Goal: Task Accomplishment & Management: Complete application form

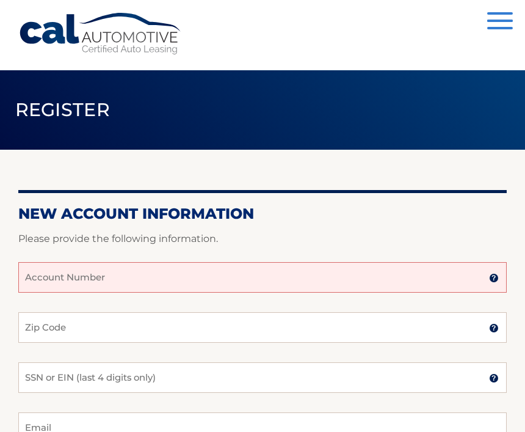
click at [499, 273] on input "Account Number" at bounding box center [262, 277] width 488 height 31
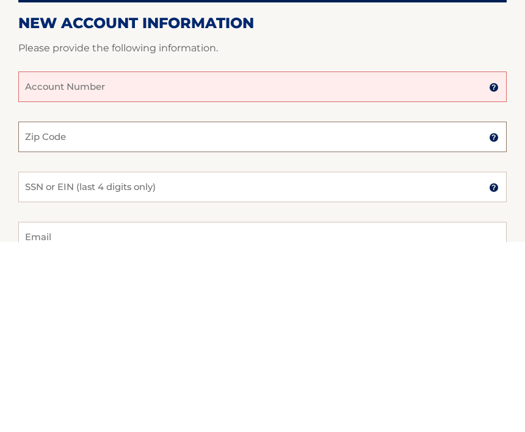
click at [72, 312] on input "Zip Code" at bounding box center [262, 327] width 488 height 31
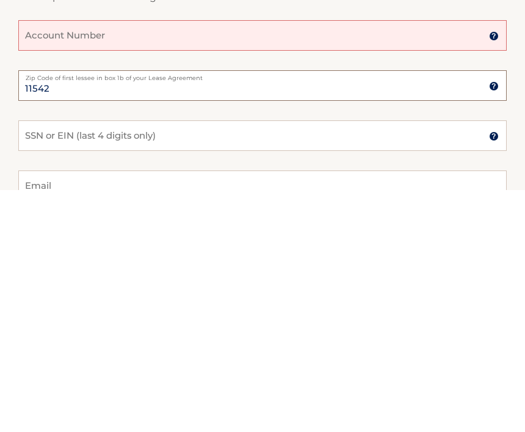
scroll to position [3, 0]
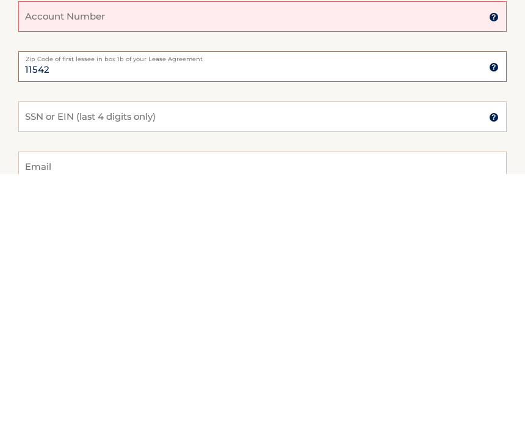
type input "11542"
click at [72, 359] on input "SSN or EIN (last 4 digits only)" at bounding box center [262, 374] width 488 height 31
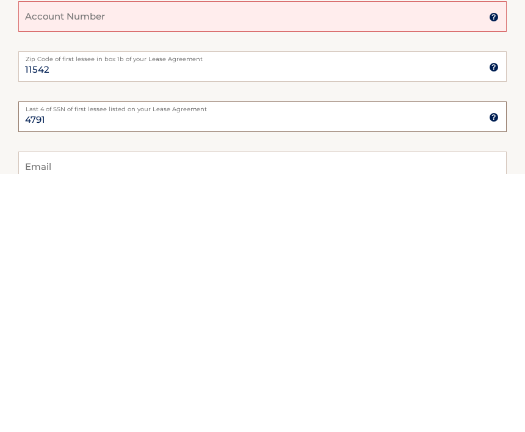
type input "4791"
click at [79, 409] on input "Email" at bounding box center [262, 424] width 488 height 31
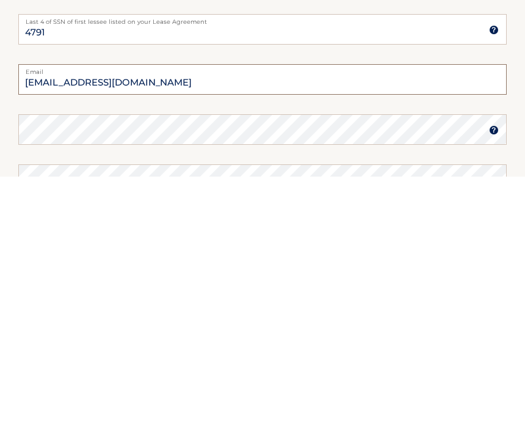
scroll to position [96, 0]
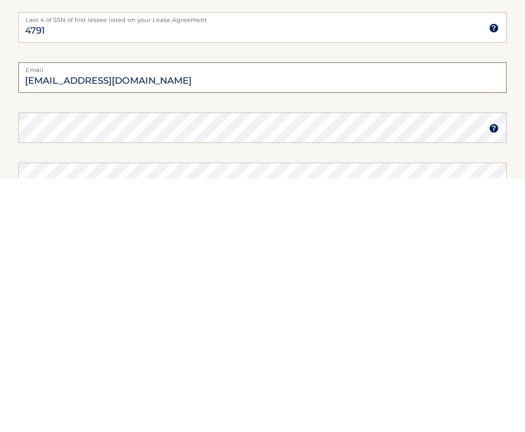
type input "[EMAIL_ADDRESS][DOMAIN_NAME]"
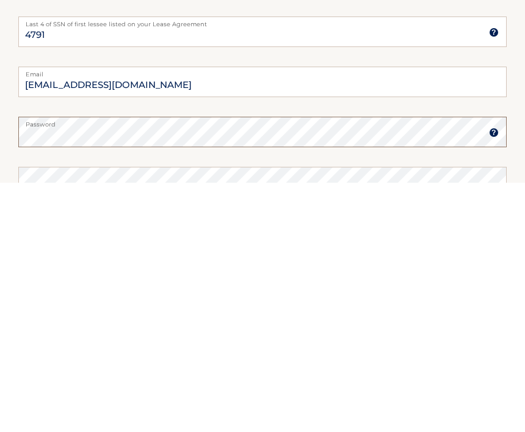
scroll to position [345, 0]
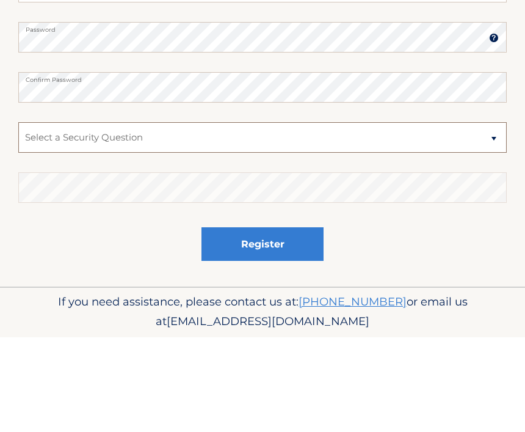
click at [496, 217] on select "Select a Security Question What was the name of your elementary school? What is…" at bounding box center [262, 232] width 488 height 31
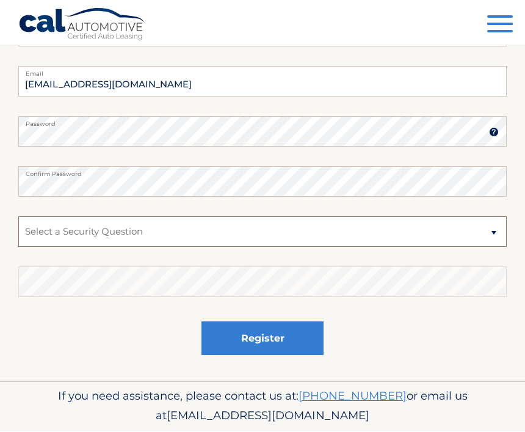
select select "1"
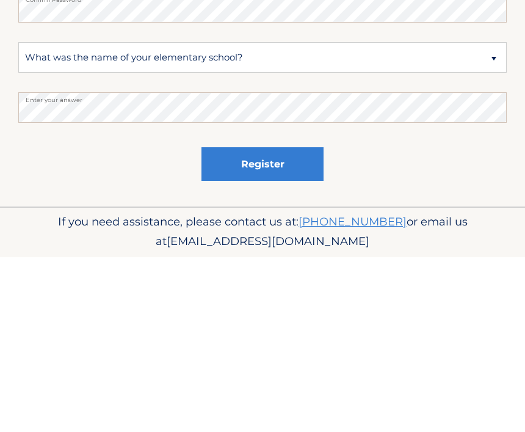
click at [286, 322] on button "Register" at bounding box center [262, 339] width 122 height 34
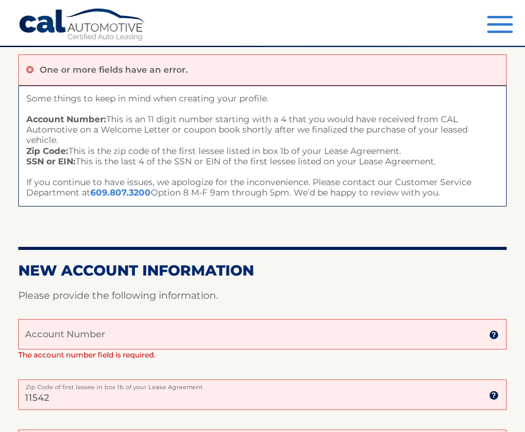
scroll to position [104, 0]
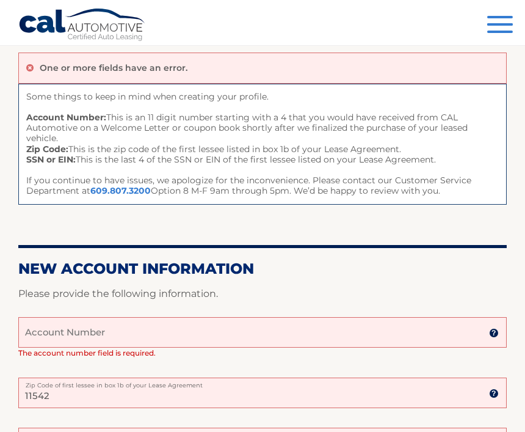
click at [122, 323] on input "Account Number" at bounding box center [262, 332] width 488 height 31
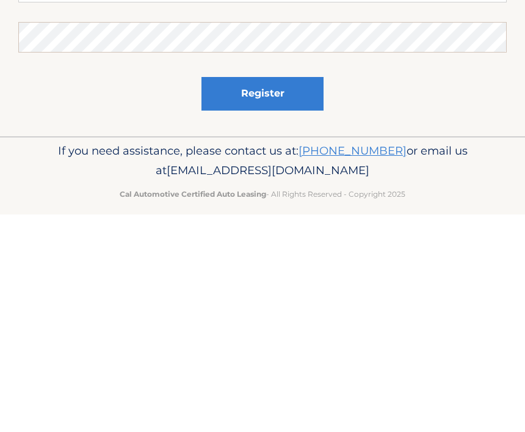
scroll to position [317, 0]
